Goal: Task Accomplishment & Management: Manage account settings

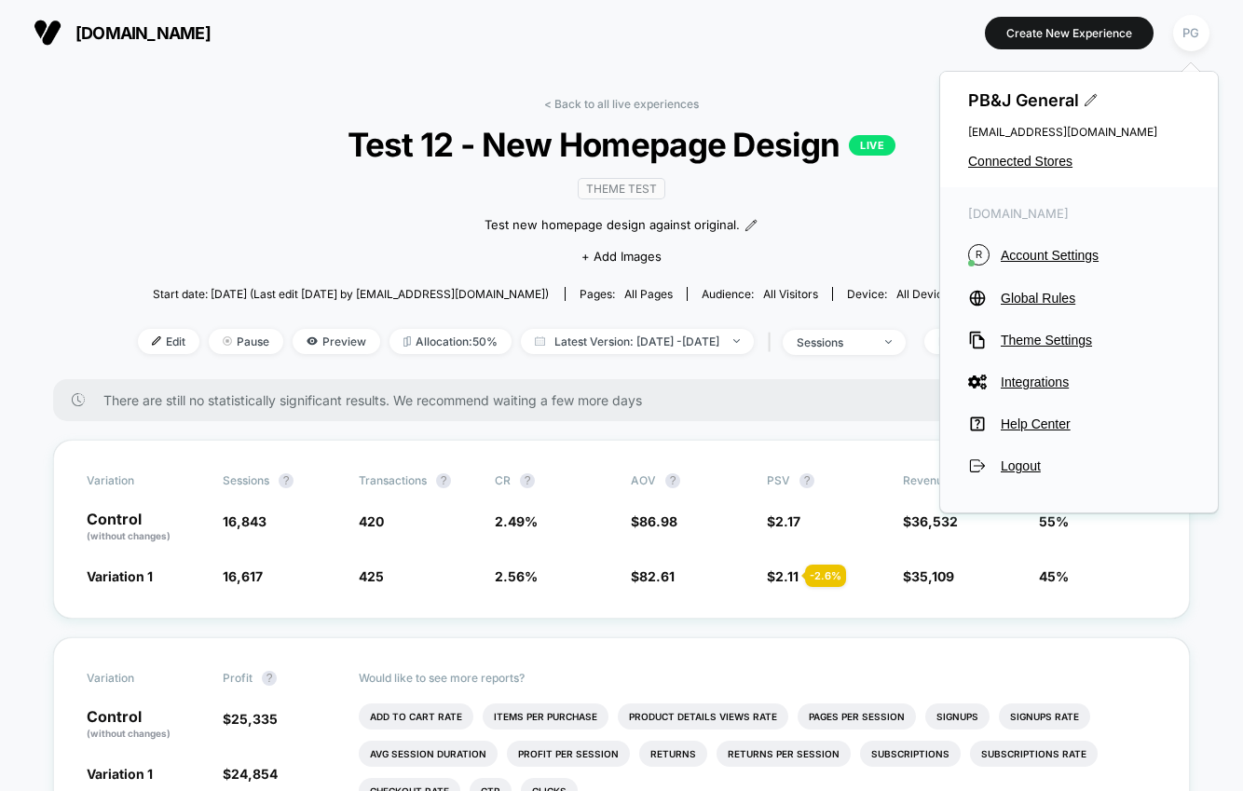
click at [557, 105] on link "< Back to all live experiences" at bounding box center [621, 104] width 155 height 14
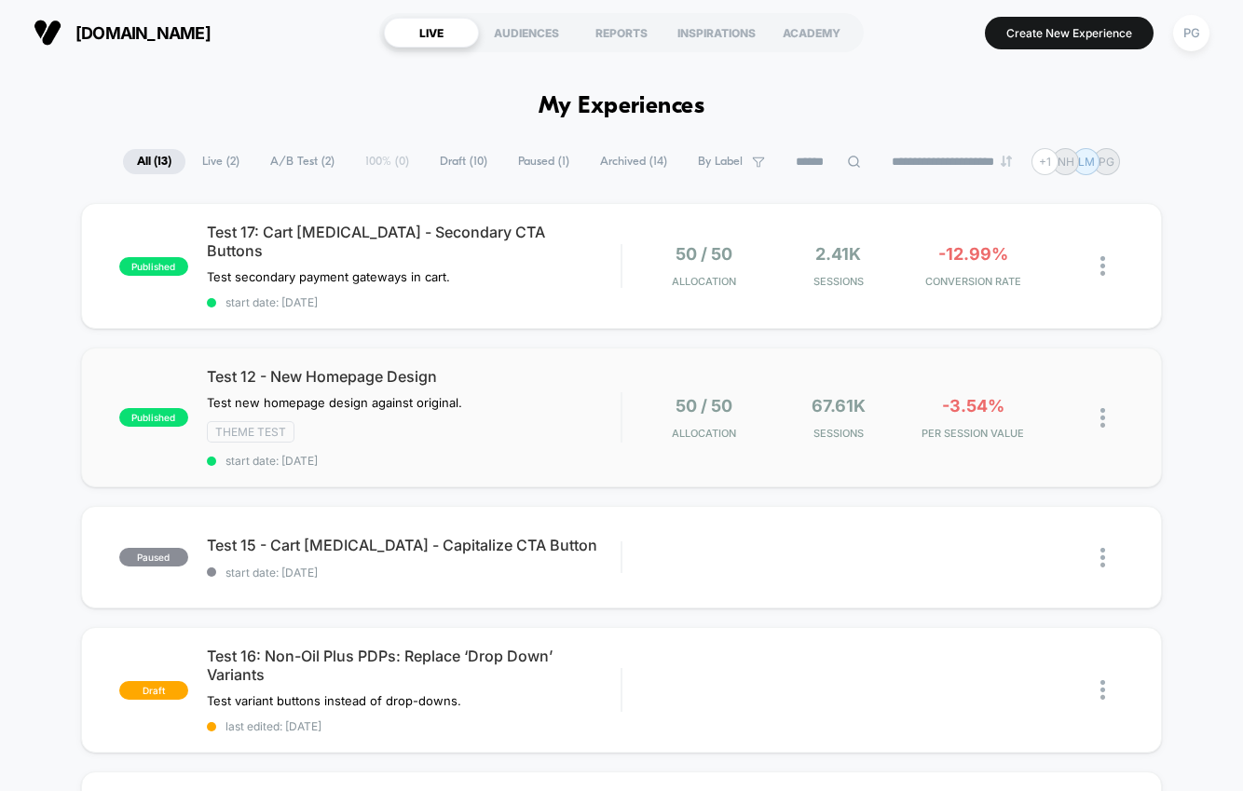
click at [1101, 408] on img at bounding box center [1102, 418] width 5 height 20
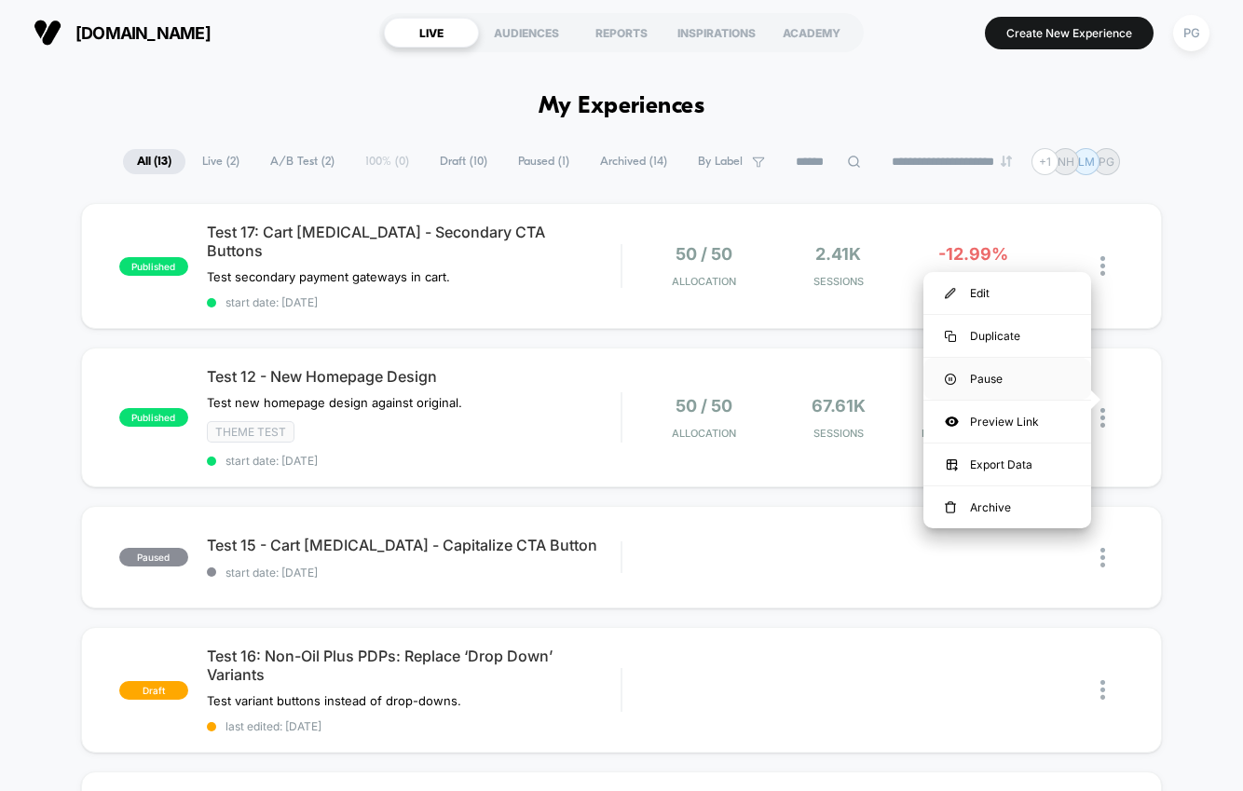
click at [1019, 373] on div "Pause" at bounding box center [1007, 379] width 168 height 42
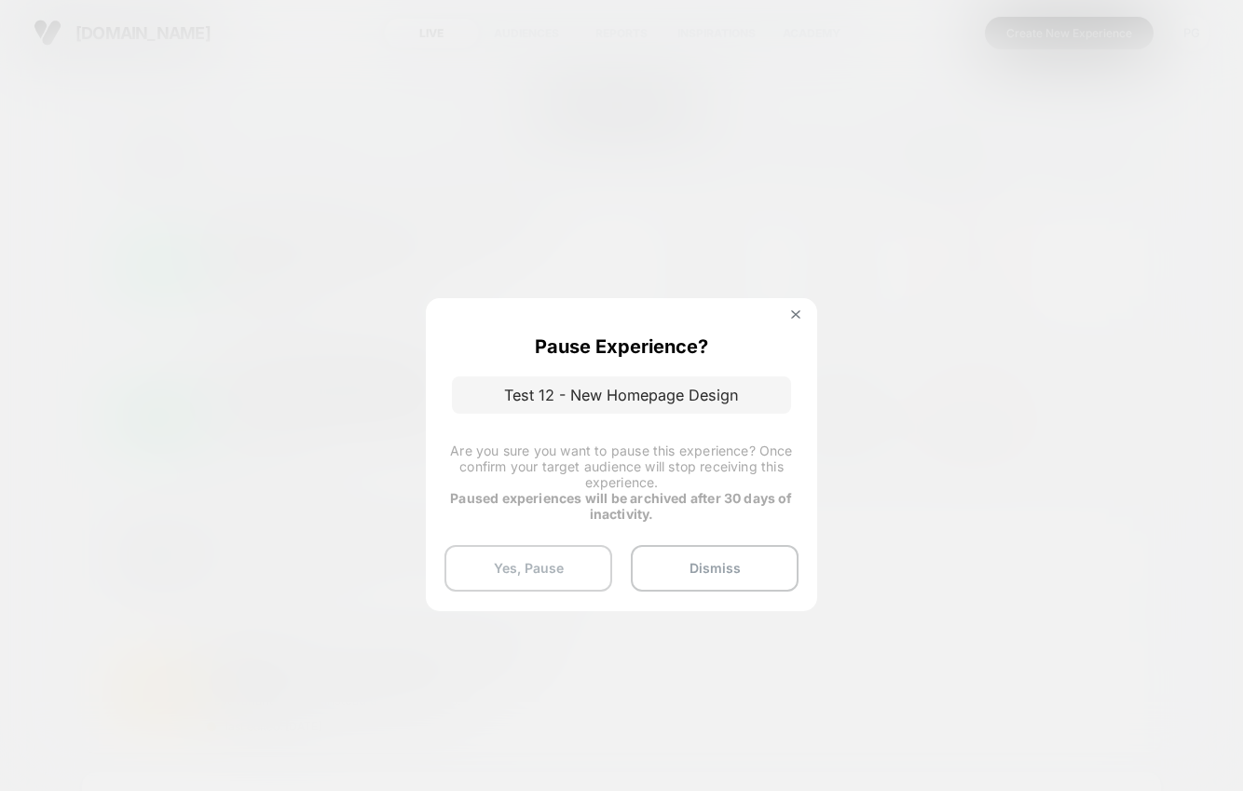
click at [538, 574] on button "Yes, Pause" at bounding box center [528, 568] width 168 height 47
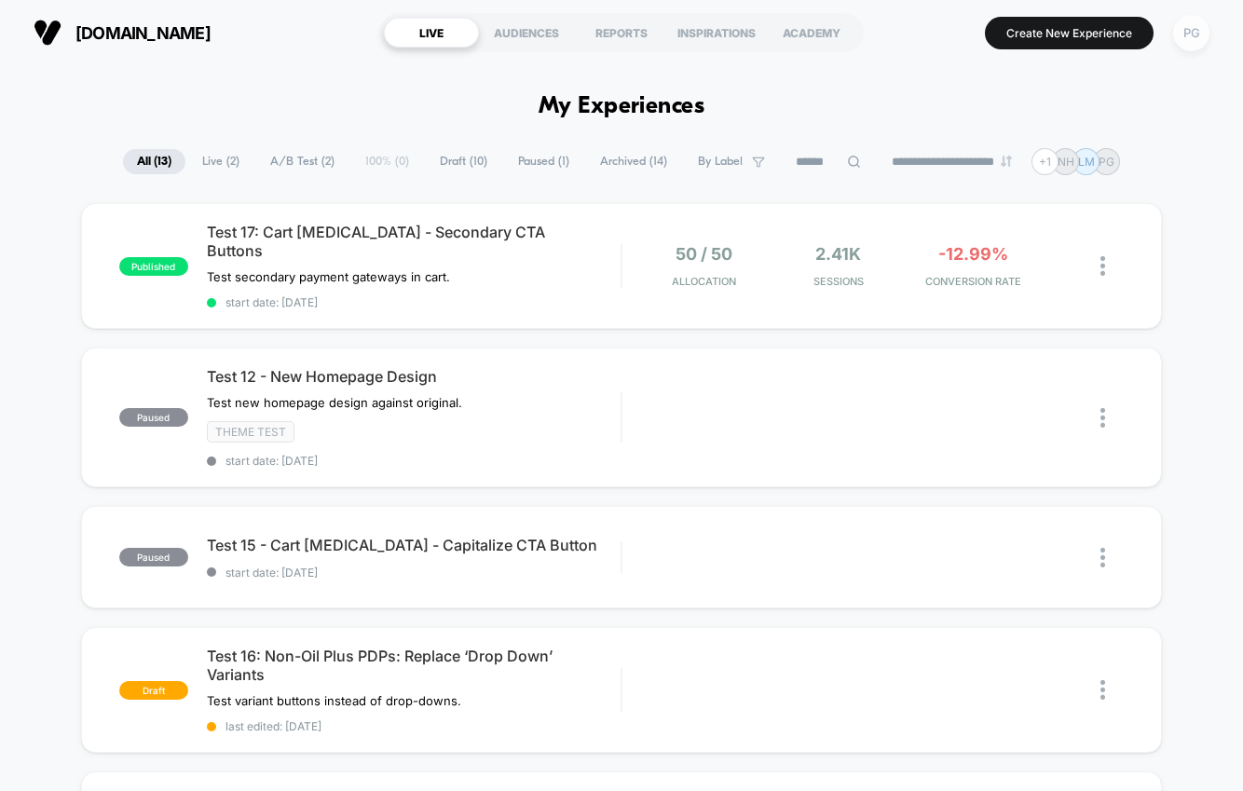
click at [1191, 40] on div "PG" at bounding box center [1191, 33] width 36 height 36
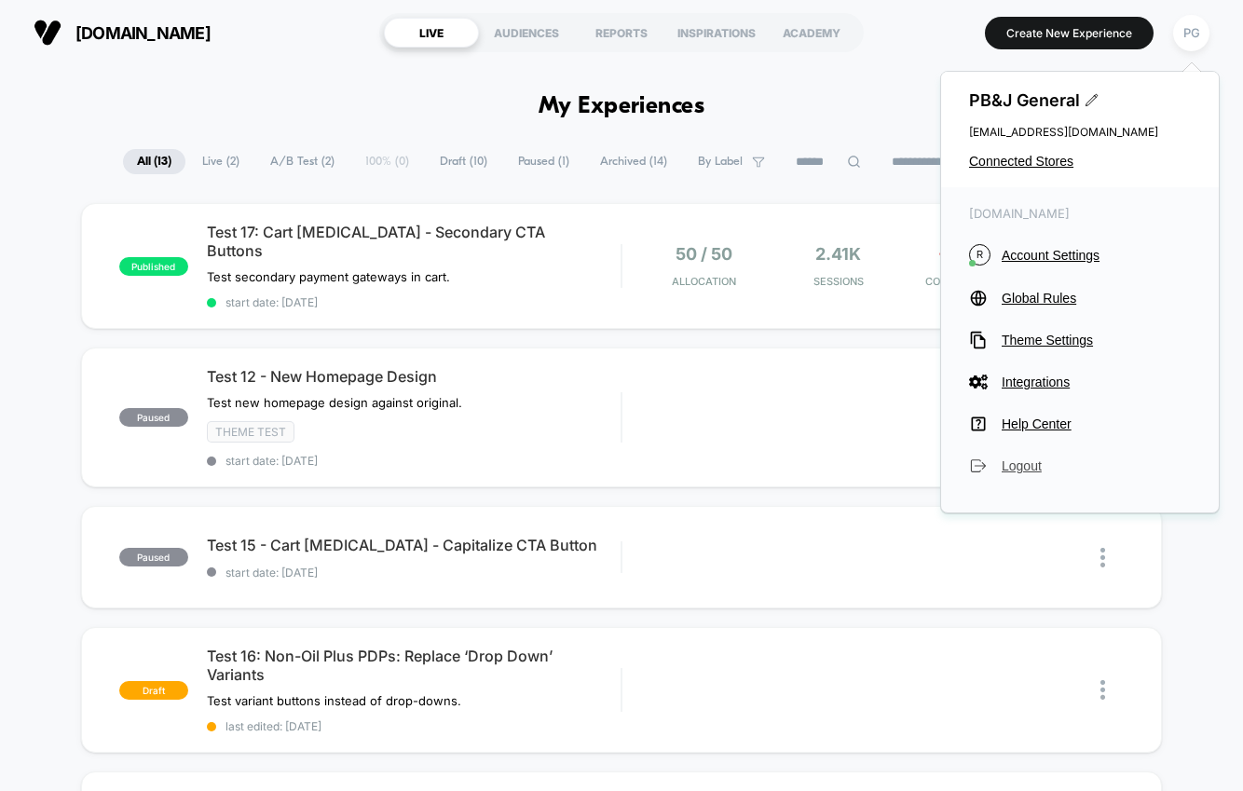
click at [1023, 468] on span "Logout" at bounding box center [1095, 465] width 189 height 15
